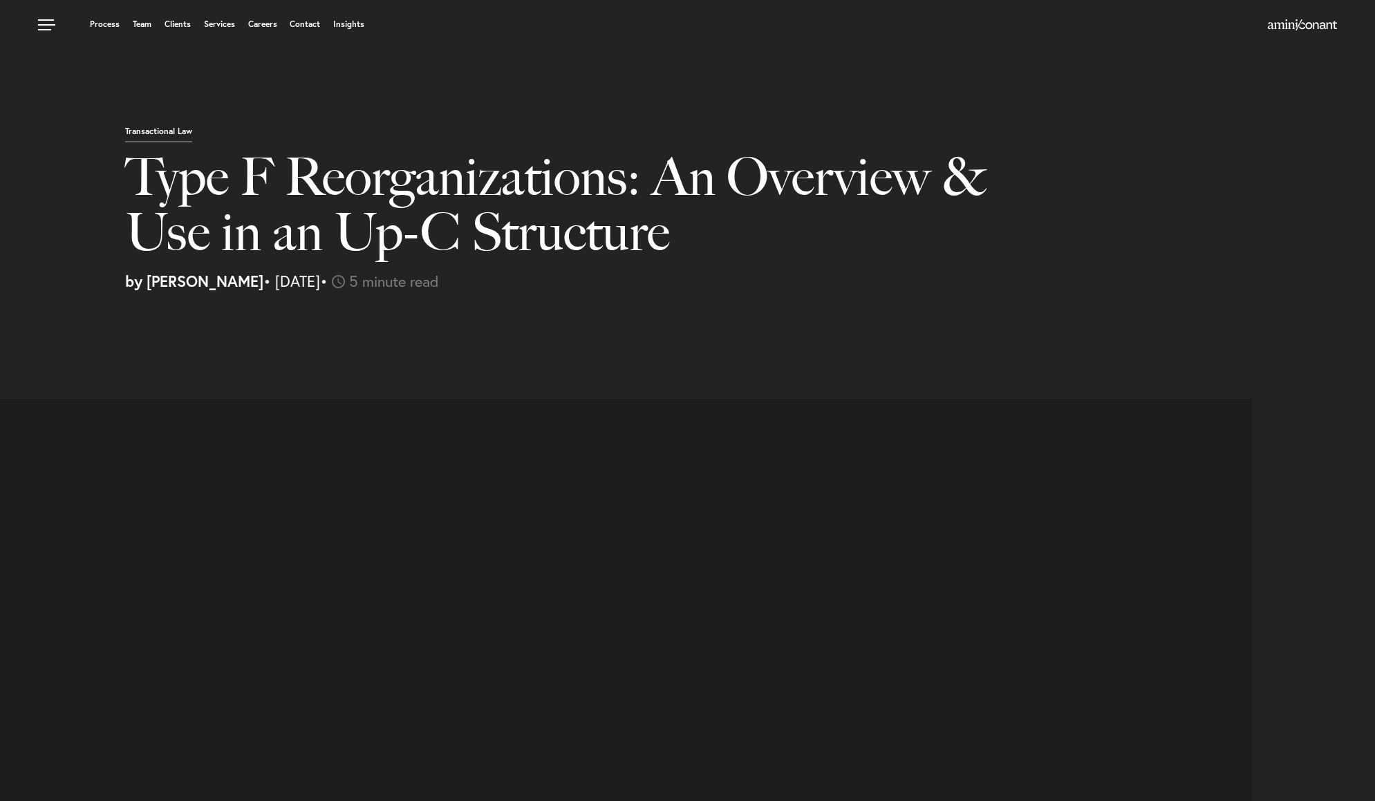
select select "US"
select select "Austin"
select select "Business and Civil Litigation"
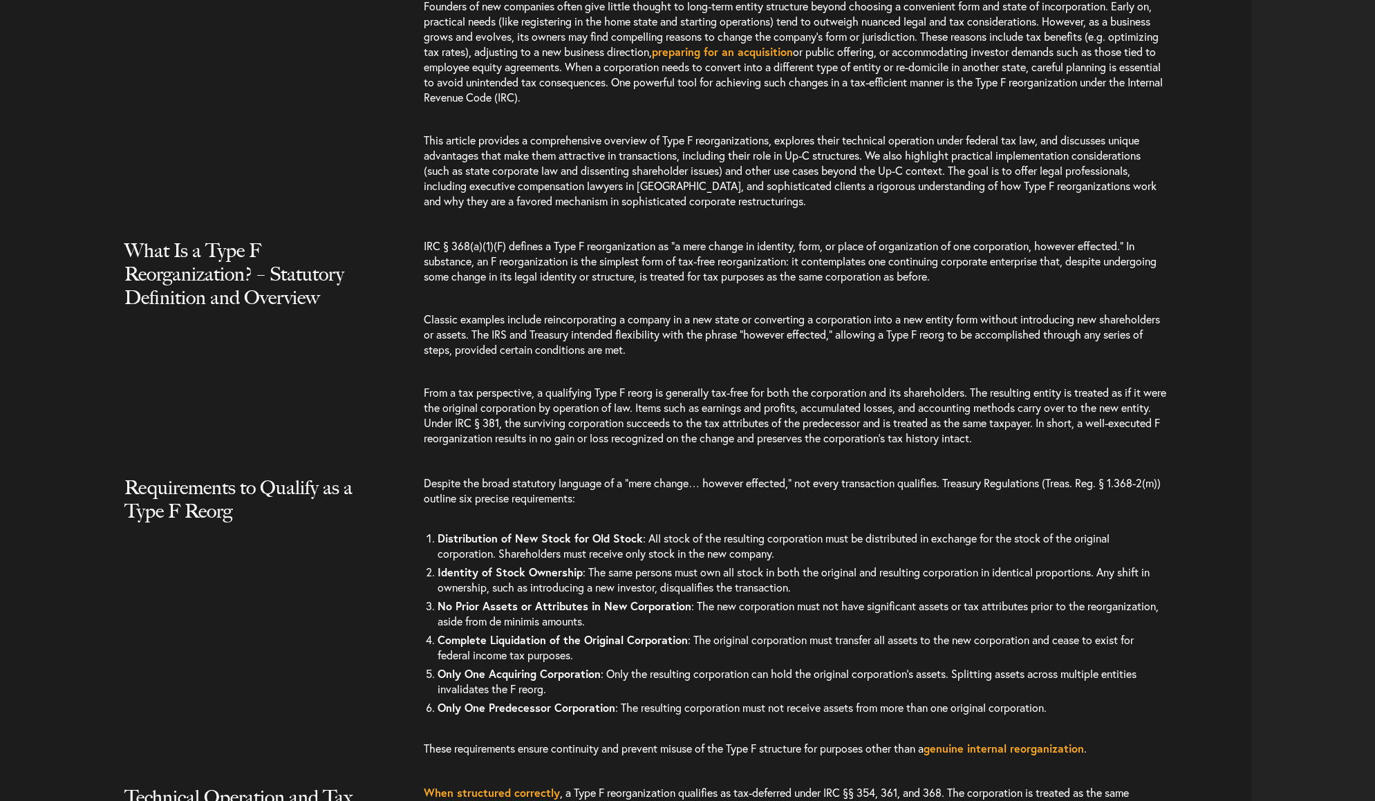
scroll to position [1374, 0]
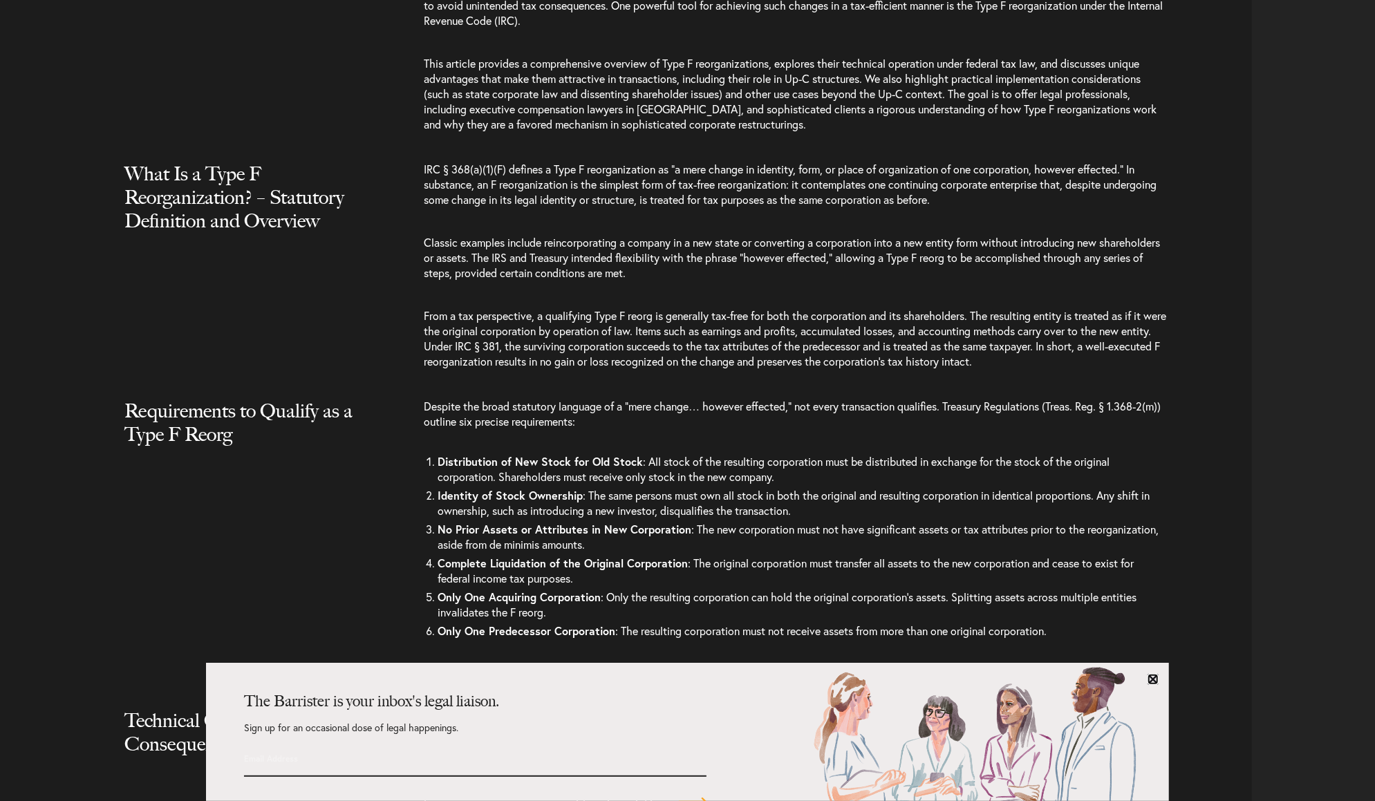
click at [1149, 677] on link at bounding box center [1152, 679] width 11 height 11
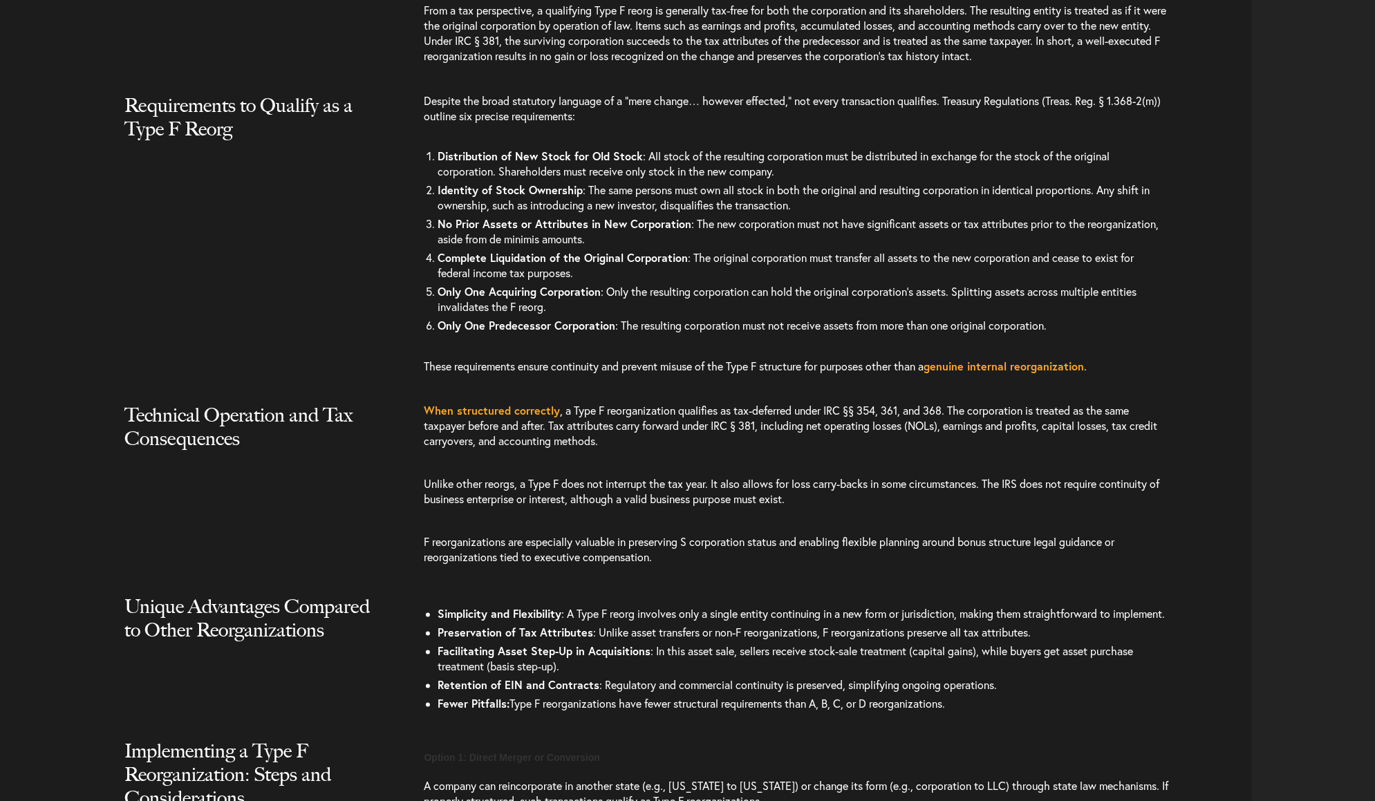
scroll to position [1681, 0]
drag, startPoint x: 719, startPoint y: 436, endPoint x: 731, endPoint y: 435, distance: 12.5
click at [731, 435] on p "When structured correctly , a Type F reorganization qualifies as tax-deferred u…" at bounding box center [796, 431] width 744 height 59
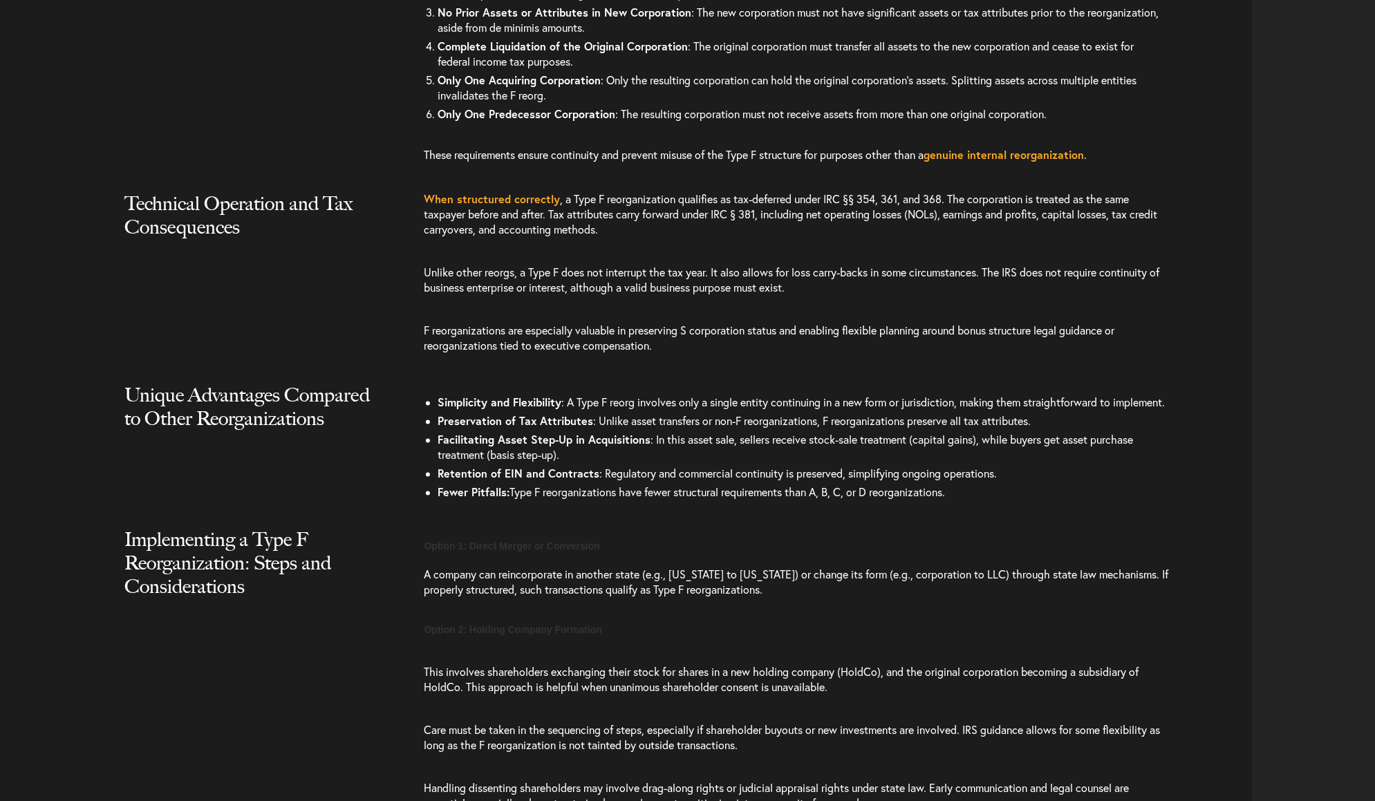
scroll to position [1912, 0]
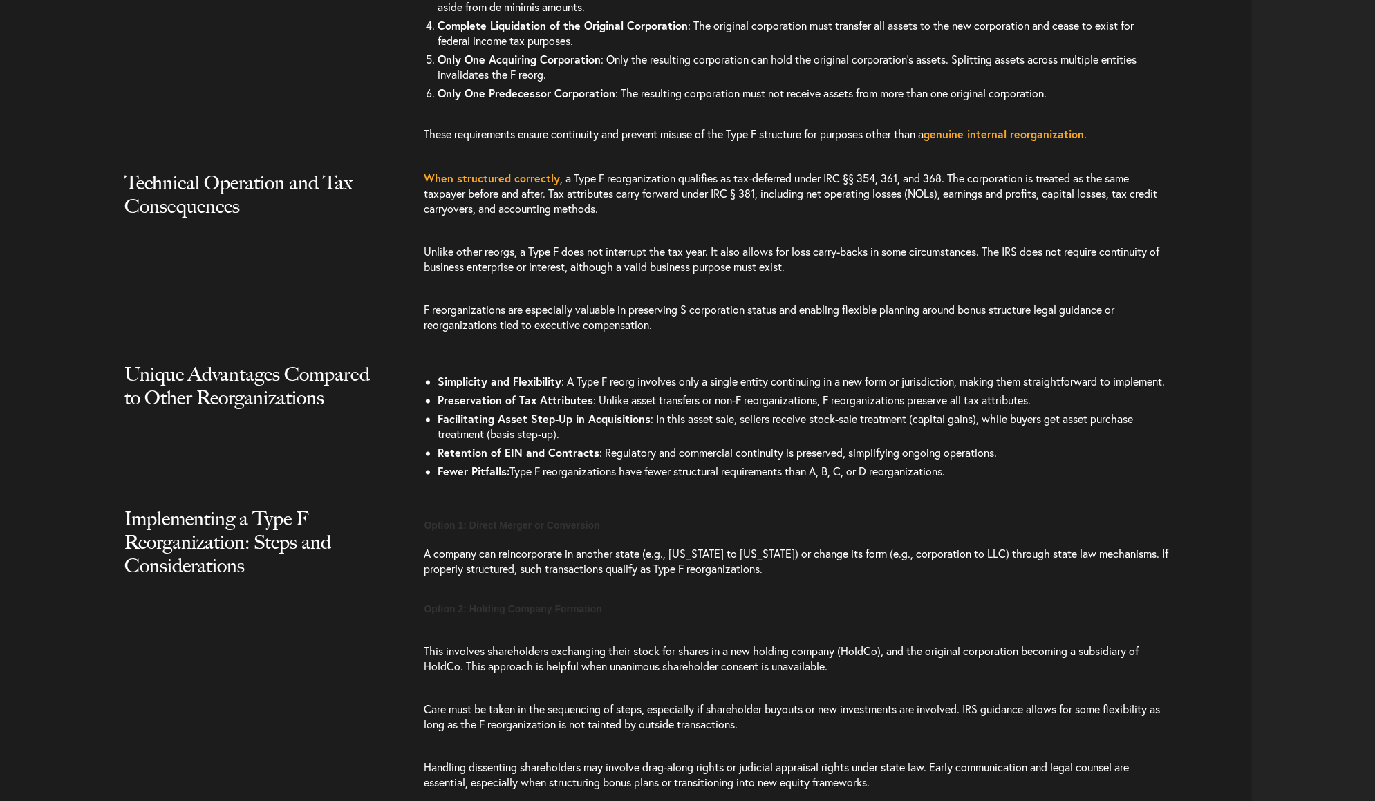
click at [647, 426] on b "Facilitating Asset Step-Up in Acquisitions" at bounding box center [544, 419] width 213 height 15
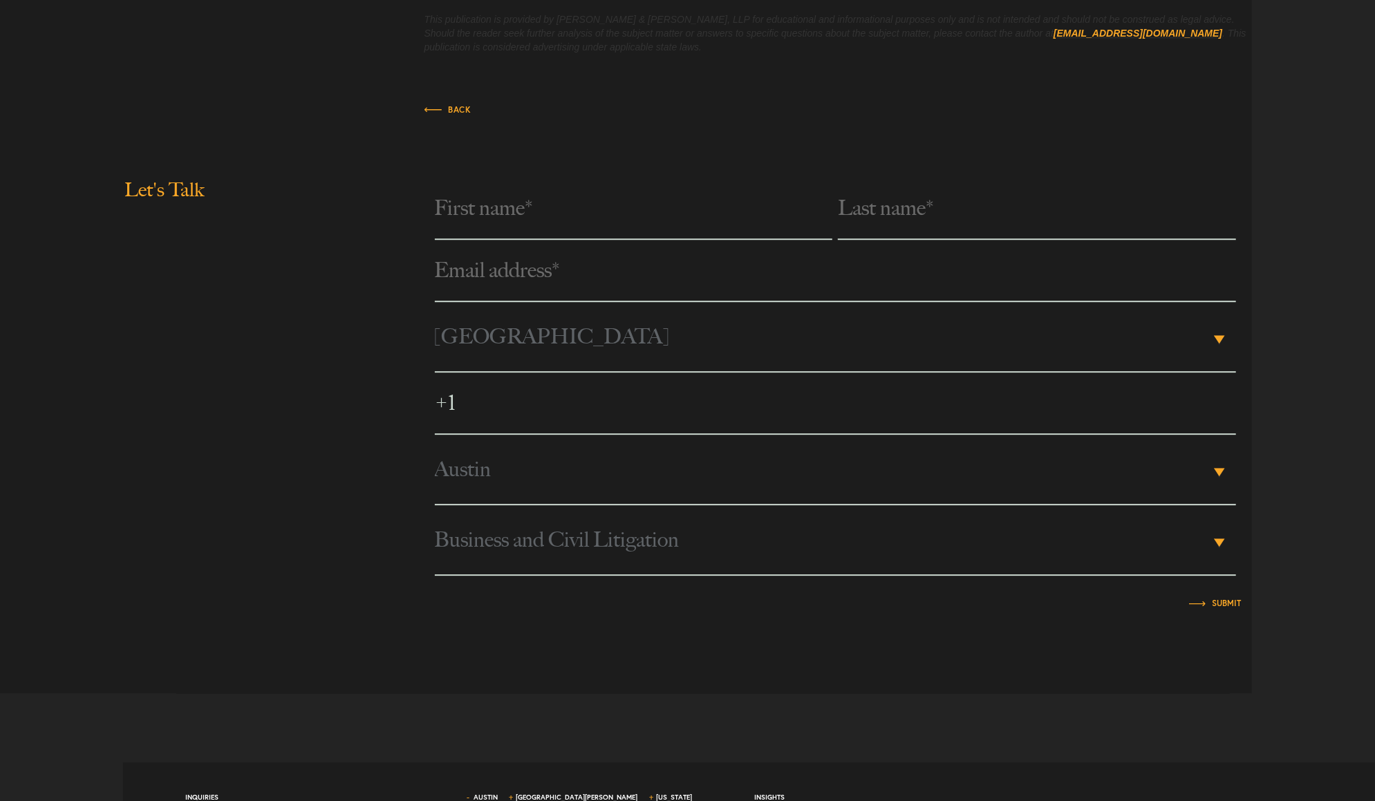
scroll to position [3063, 0]
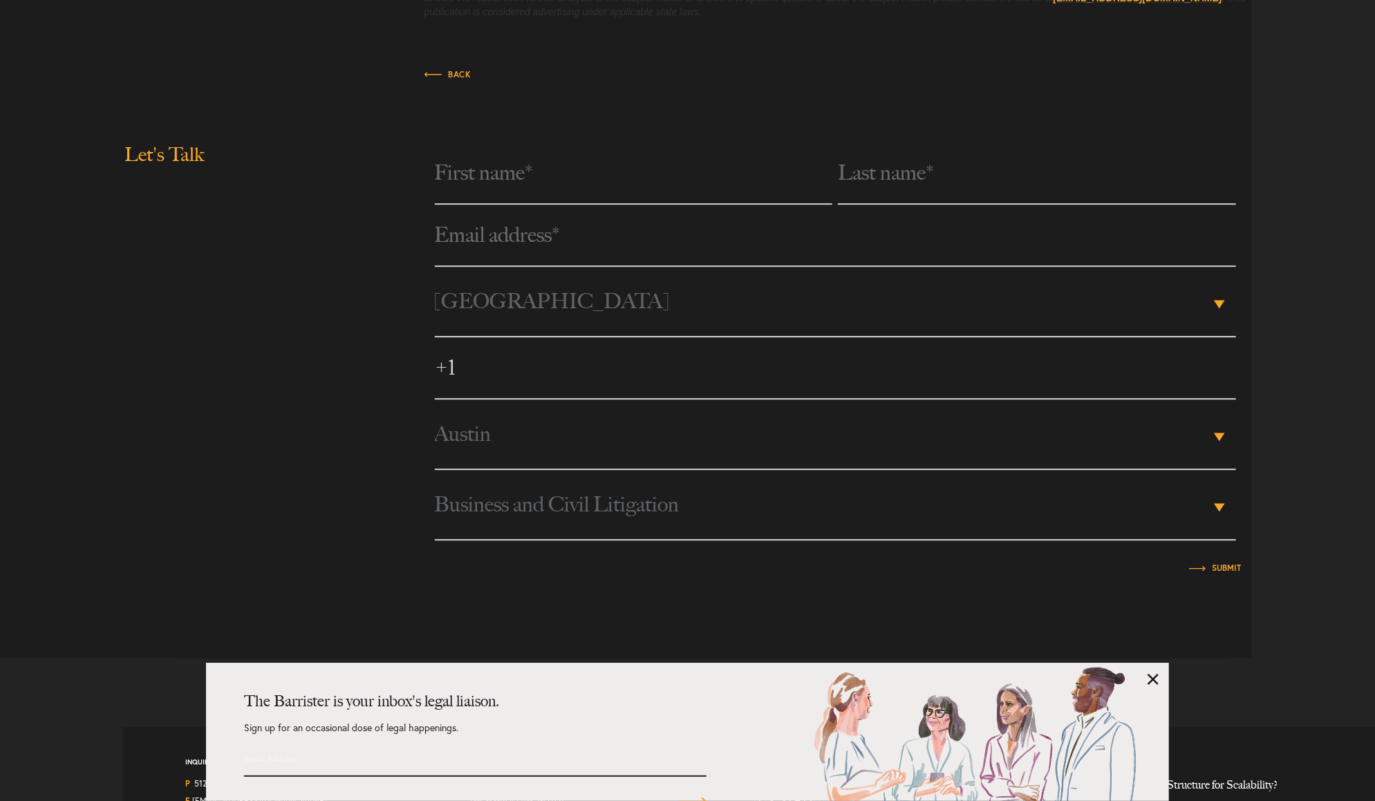
click at [1220, 441] on b "▾" at bounding box center [1219, 437] width 11 height 8
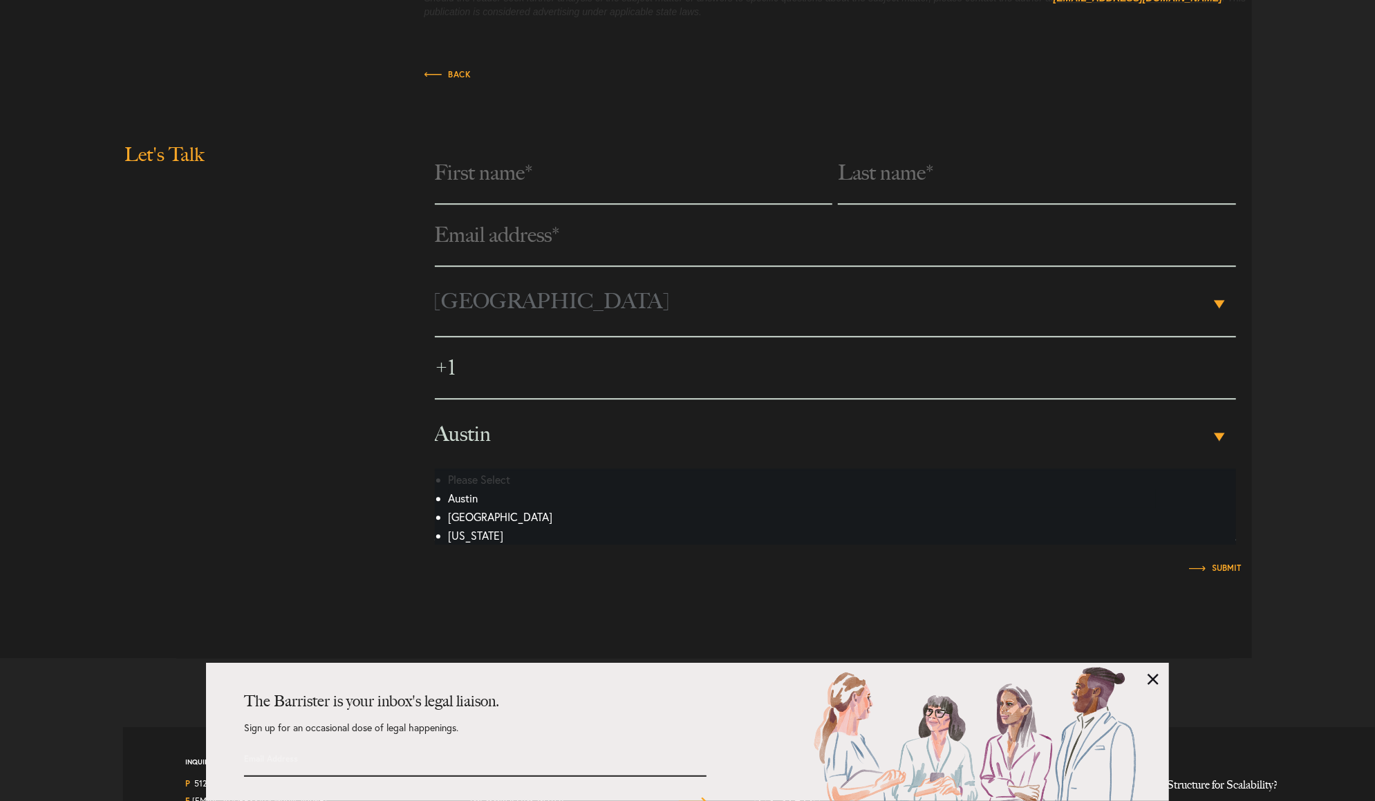
click at [1220, 441] on b "▾" at bounding box center [1219, 437] width 11 height 8
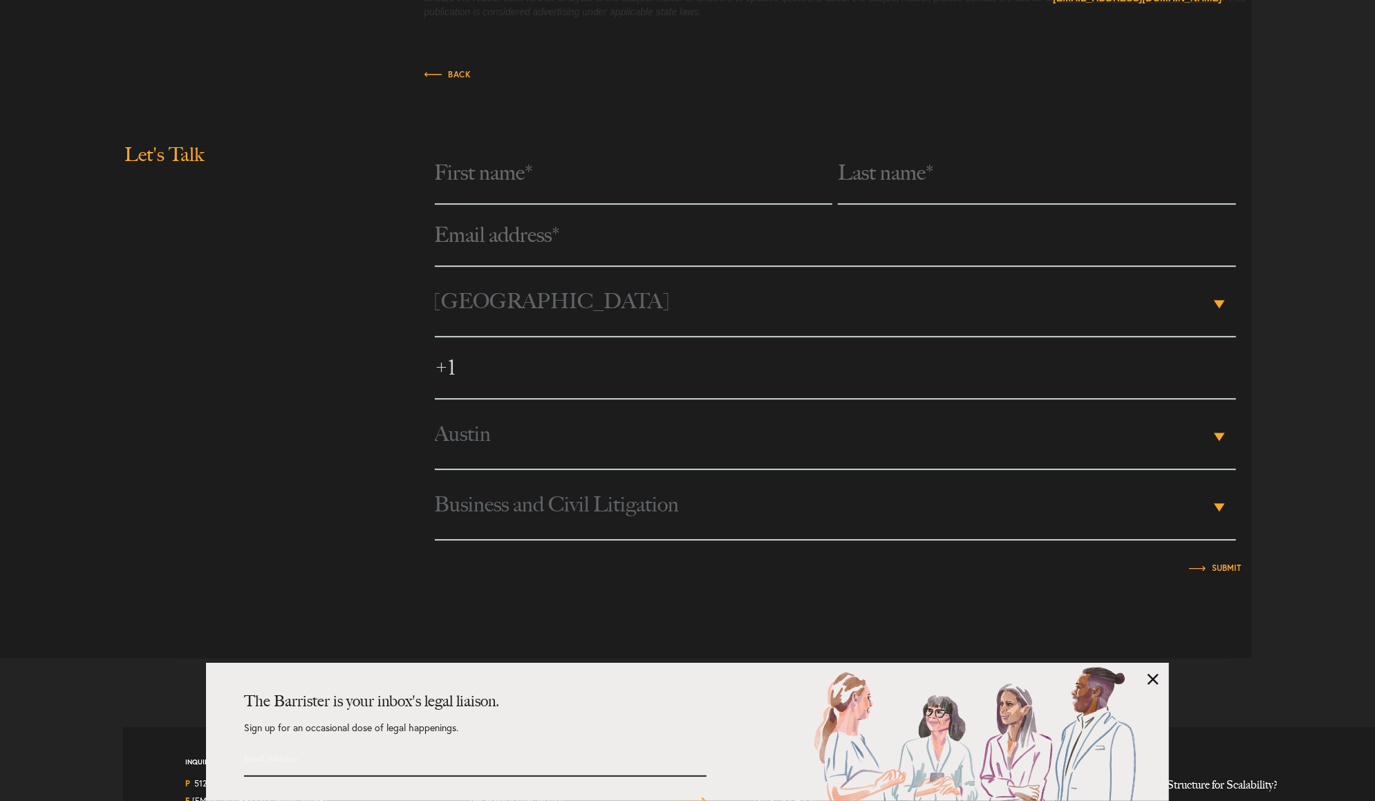
click at [1222, 511] on b "▾" at bounding box center [1219, 507] width 11 height 8
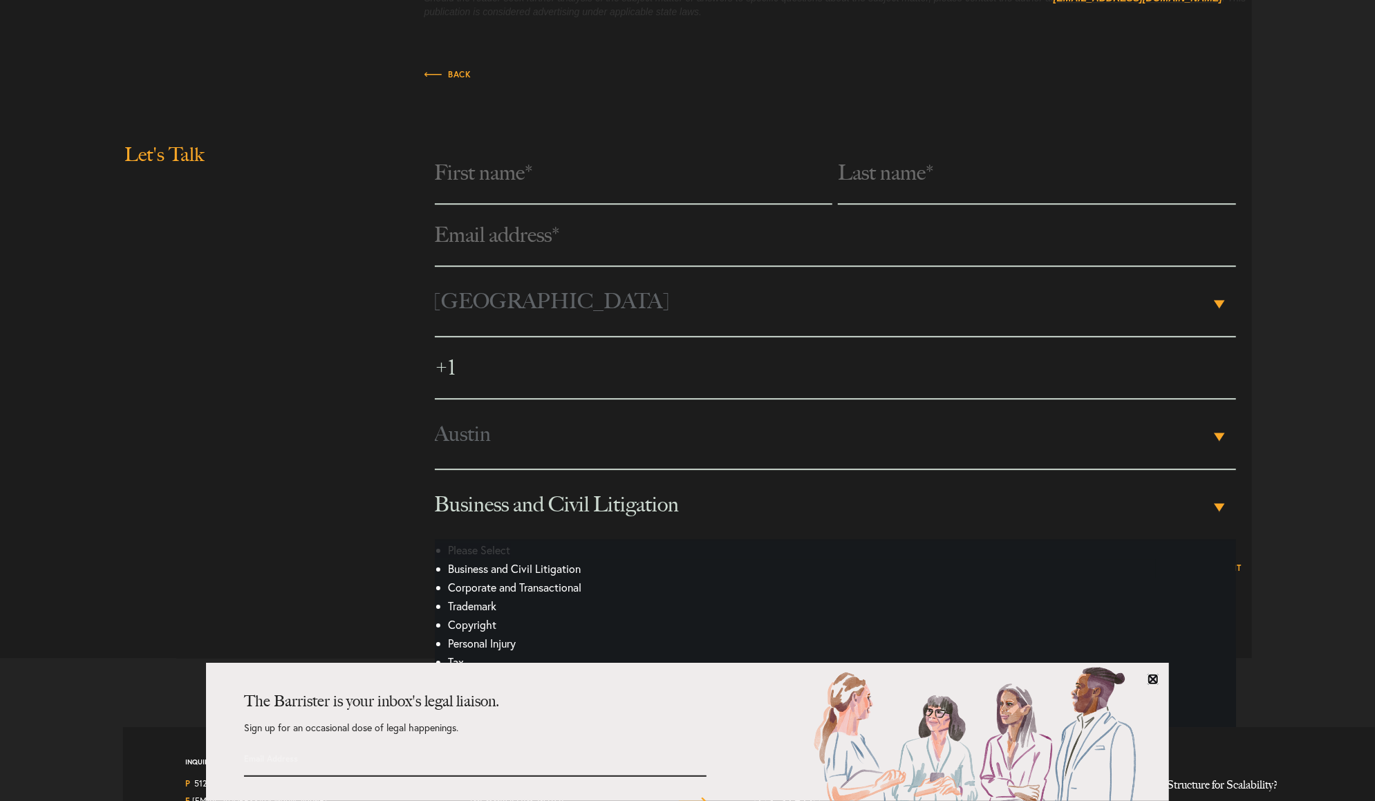
click at [1158, 680] on link at bounding box center [1152, 679] width 11 height 11
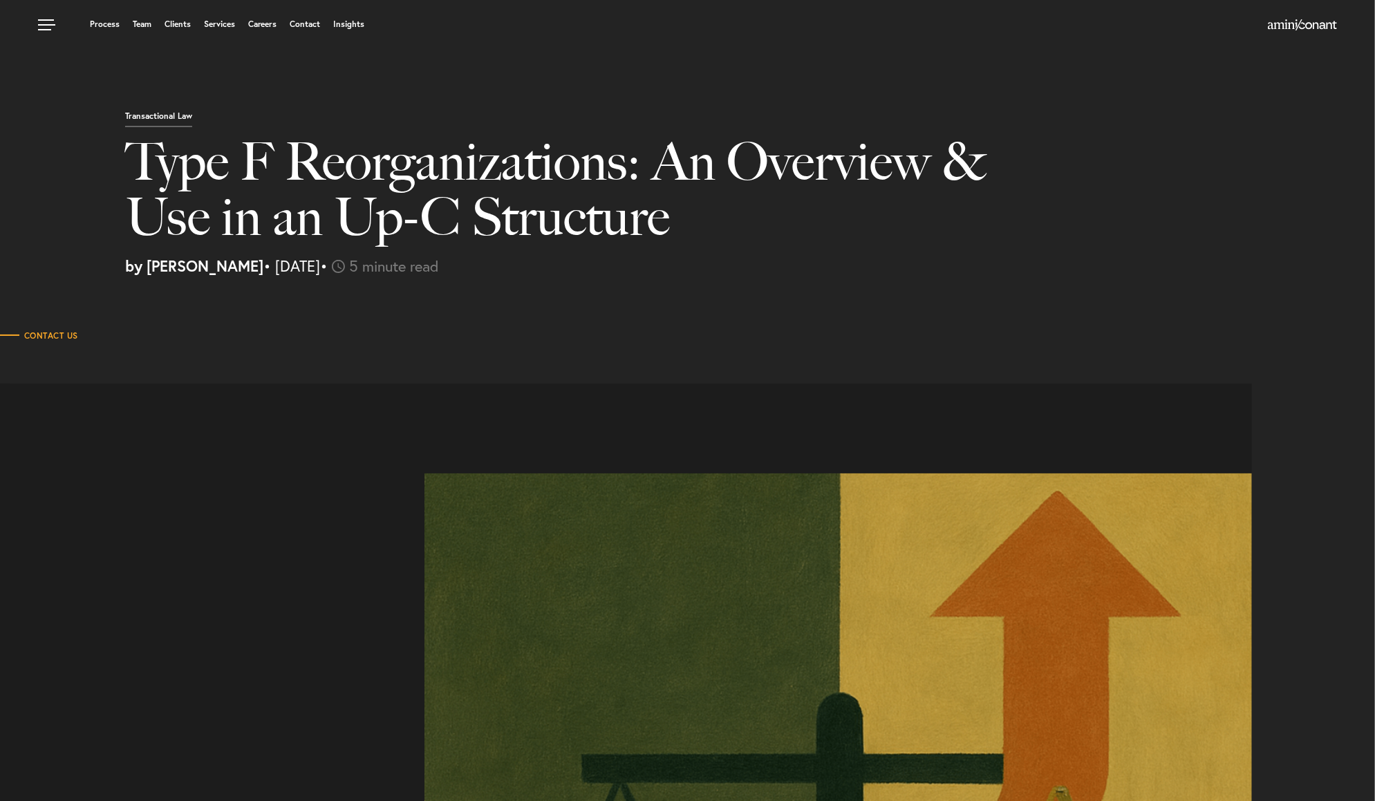
scroll to position [0, 0]
